Goal: Information Seeking & Learning: Learn about a topic

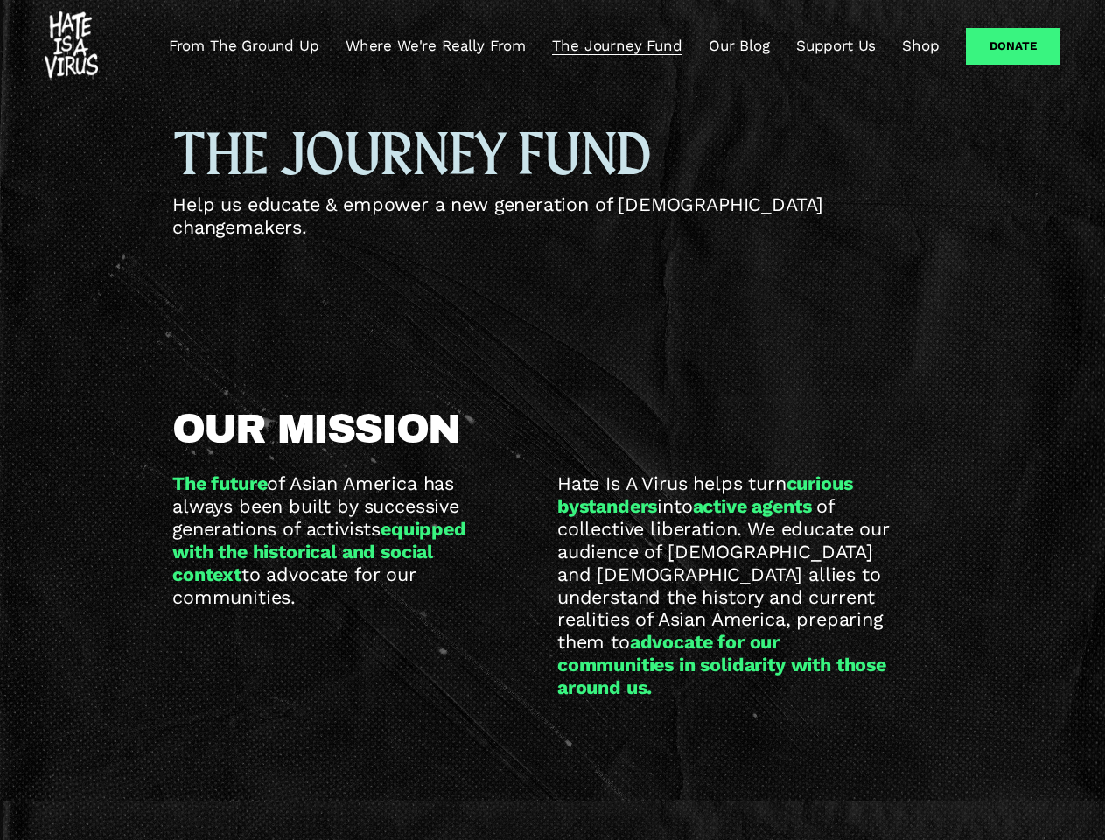
click at [552, 420] on h2 "OUR MISSION" at bounding box center [531, 430] width 718 height 41
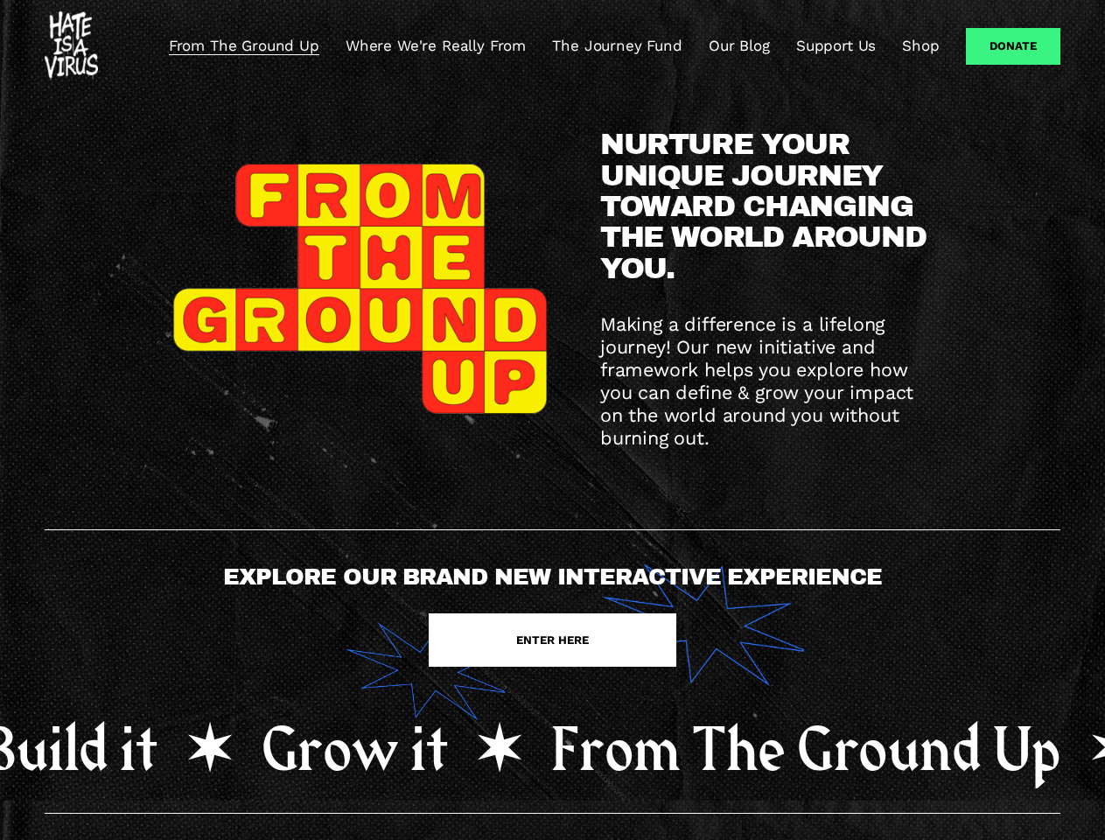
click at [552, 420] on div "NURTURE YOUR UNIQUE JOURNEY TOWARD CHANGING THE WORLD AROUND YOU. Making a diff…" at bounding box center [552, 289] width 1105 height 320
